Goal: Check status: Check status

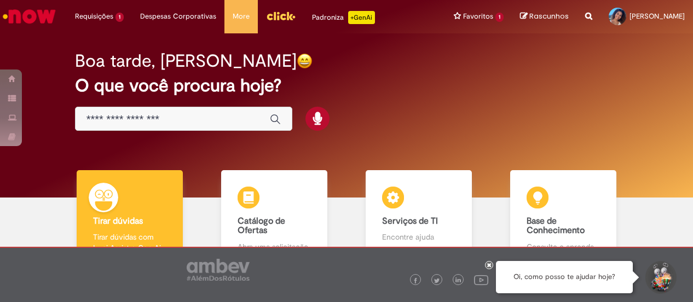
click at [44, 15] on img "Ir para a Homepage" at bounding box center [29, 16] width 56 height 22
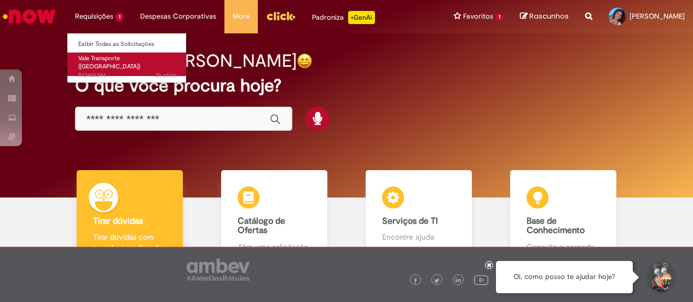
click at [105, 58] on span "Vale Transporte ([GEOGRAPHIC_DATA])" at bounding box center [109, 62] width 62 height 17
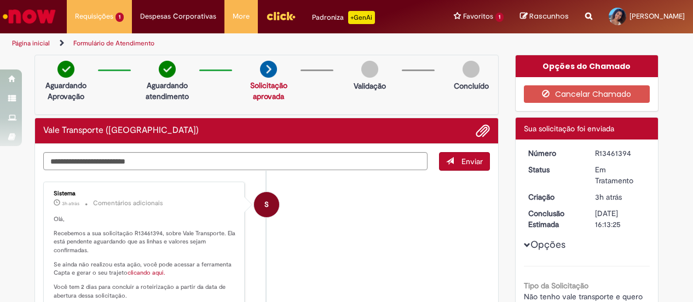
click at [44, 21] on img "Ir para a Homepage" at bounding box center [29, 16] width 56 height 22
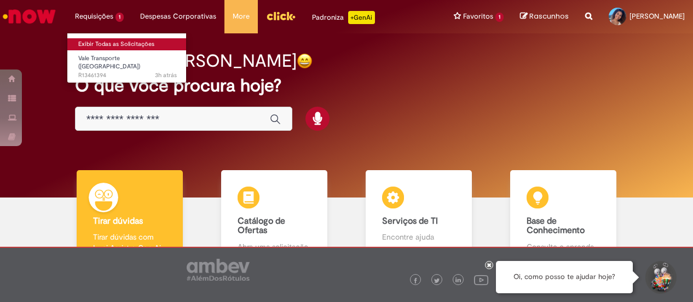
click at [114, 42] on link "Exibir Todas as Solicitações" at bounding box center [127, 44] width 120 height 12
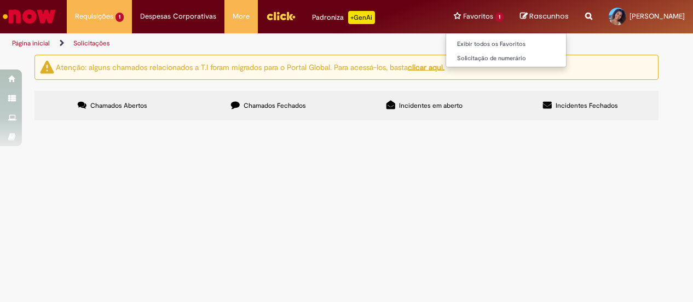
click at [446, 19] on li "Favoritos 1 Exibir todos os Favoritos Solicitação de numerário" at bounding box center [479, 16] width 66 height 33
click at [290, 101] on span "Chamados Fechados" at bounding box center [275, 105] width 62 height 9
click at [423, 67] on u "clicar aqui." at bounding box center [426, 67] width 37 height 10
